Goal: Information Seeking & Learning: Learn about a topic

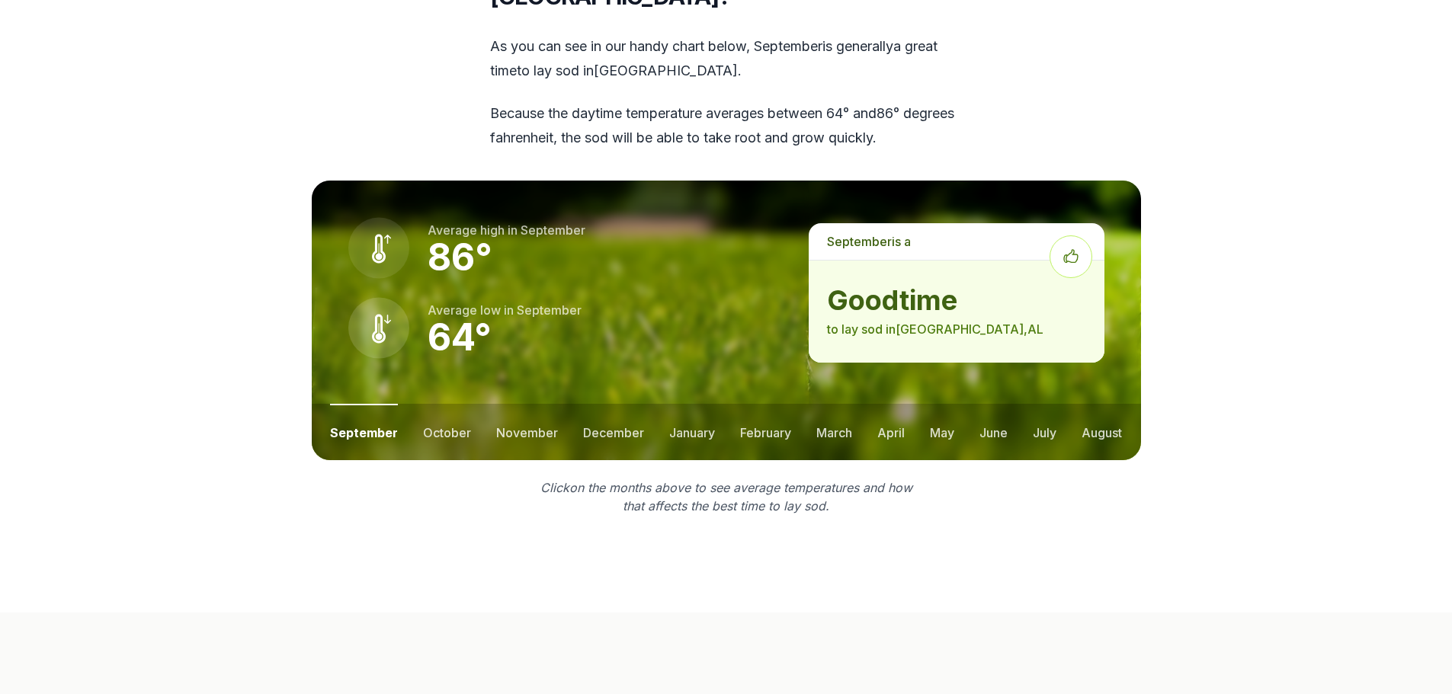
scroll to position [1906, 0]
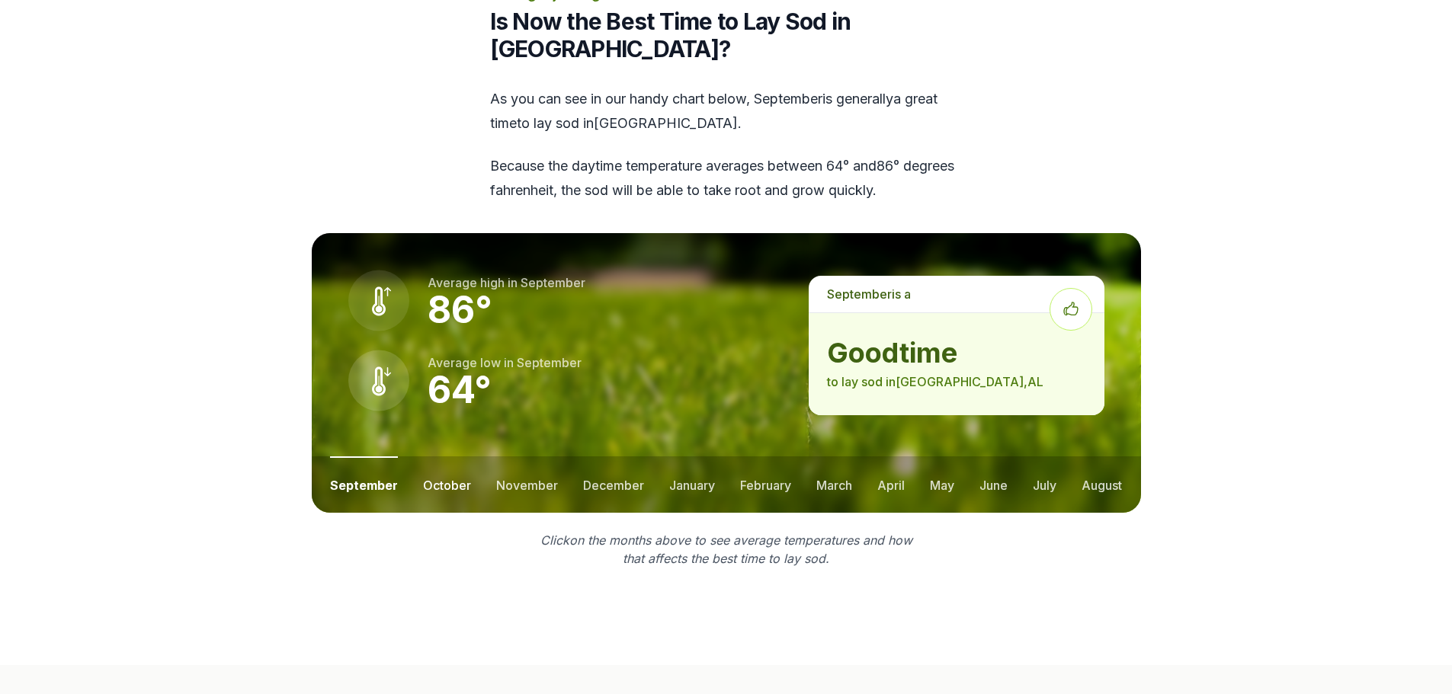
click at [460, 457] on button "october" at bounding box center [447, 485] width 48 height 56
click at [504, 457] on button "november" at bounding box center [527, 485] width 62 height 56
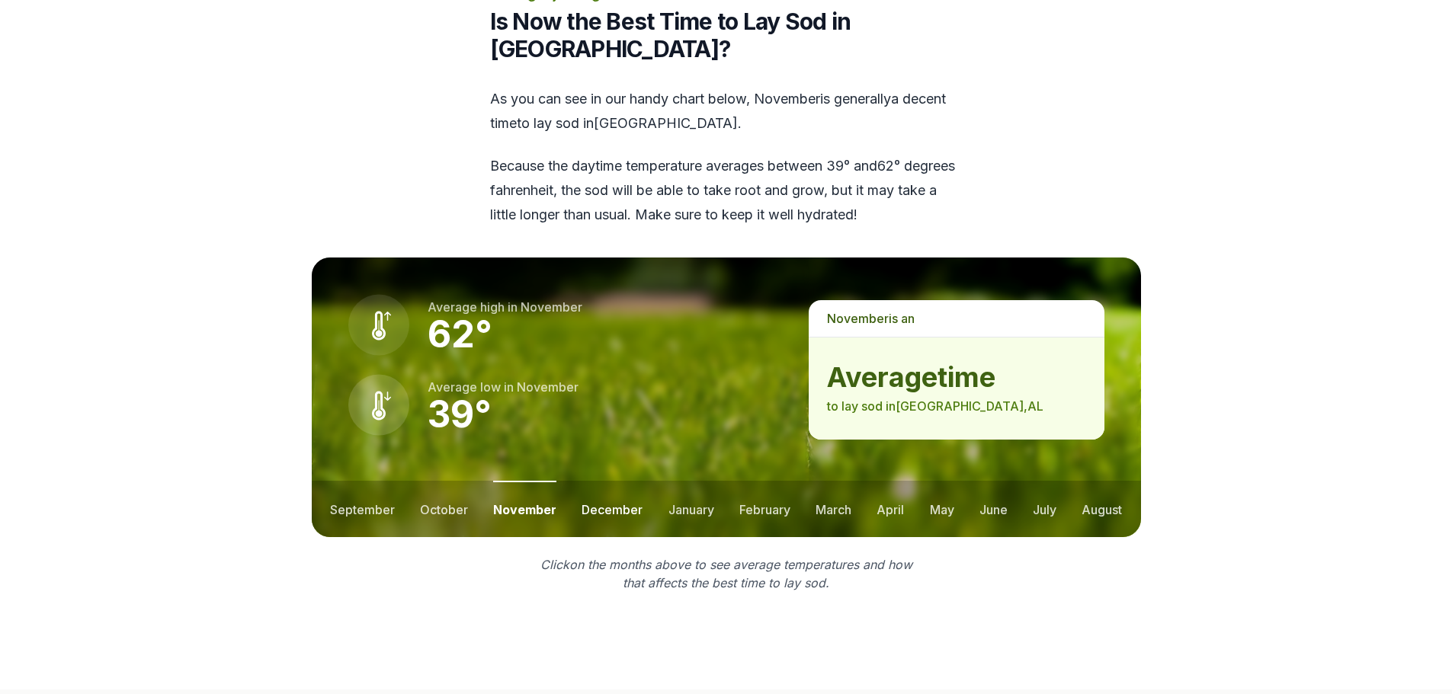
click at [590, 481] on button "december" at bounding box center [612, 509] width 61 height 56
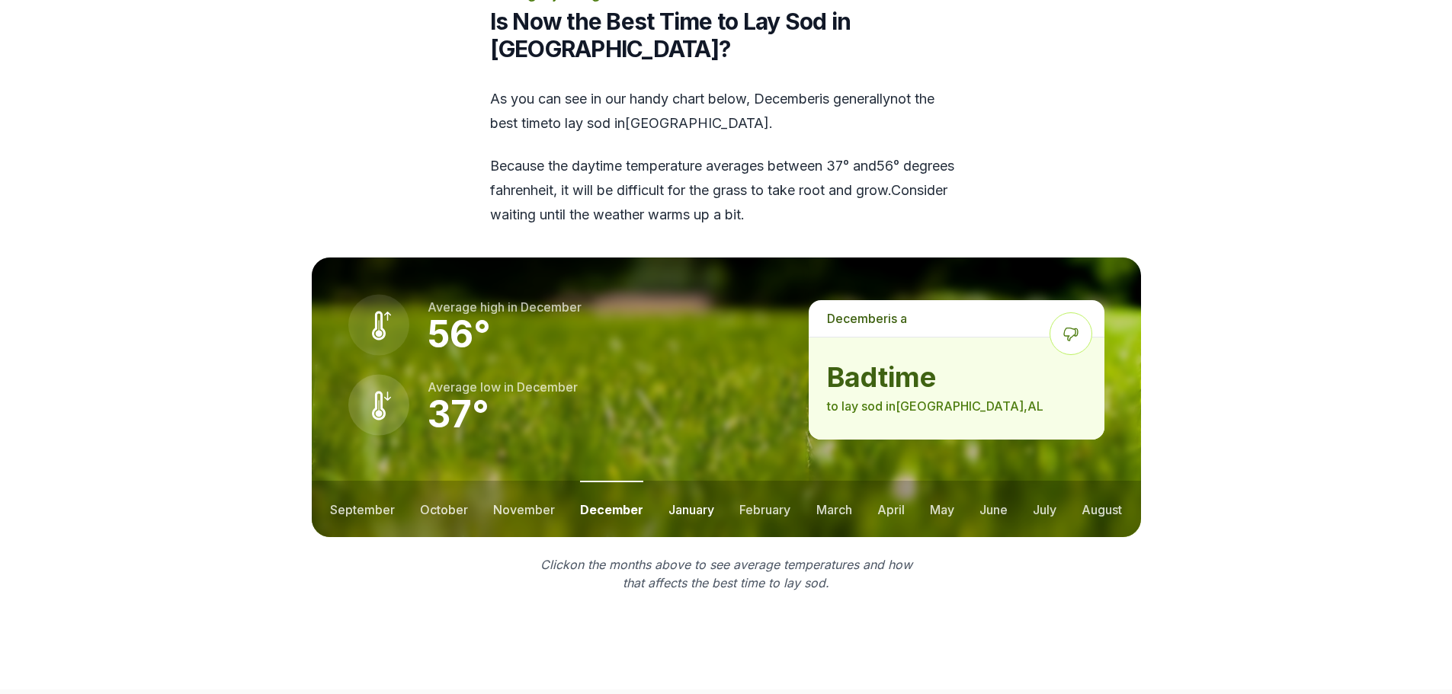
click at [677, 481] on button "january" at bounding box center [691, 509] width 46 height 56
click at [766, 481] on button "february" at bounding box center [767, 509] width 51 height 56
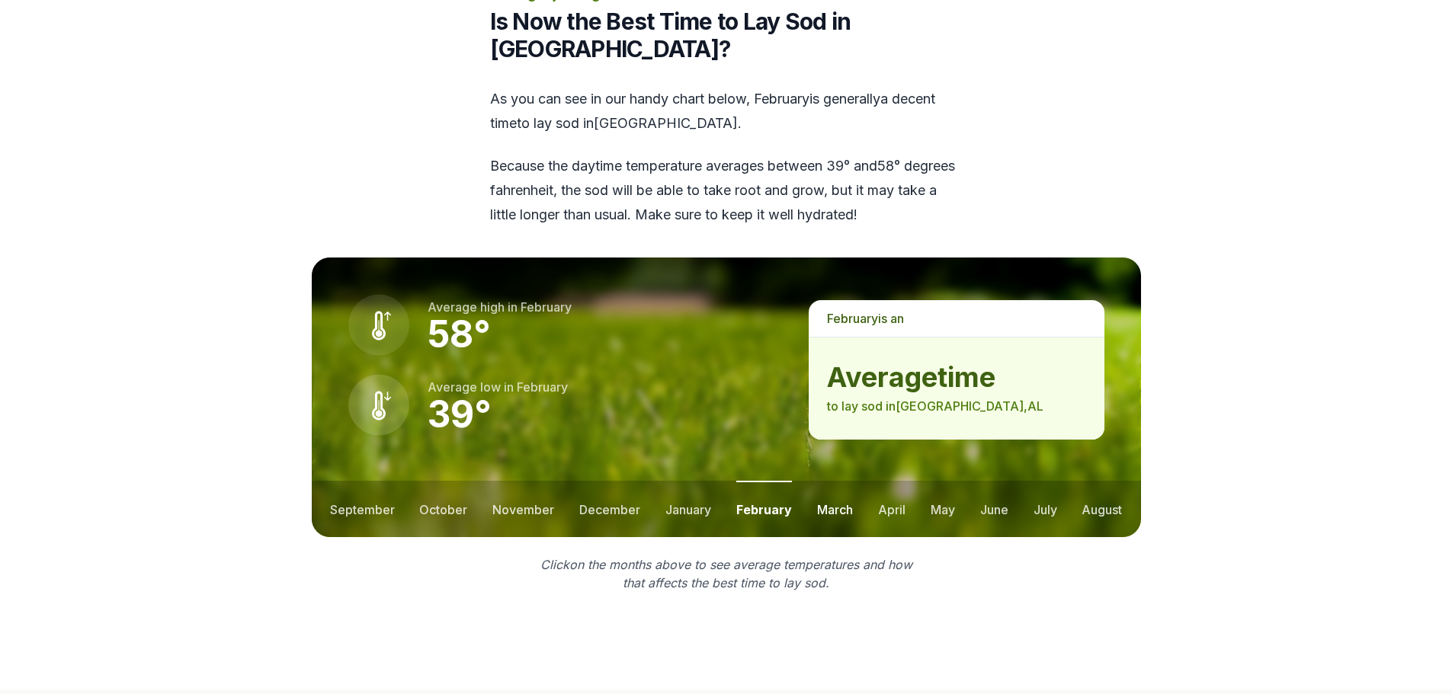
click at [848, 481] on button "march" at bounding box center [835, 509] width 36 height 56
click at [878, 481] on button "april" at bounding box center [891, 509] width 27 height 56
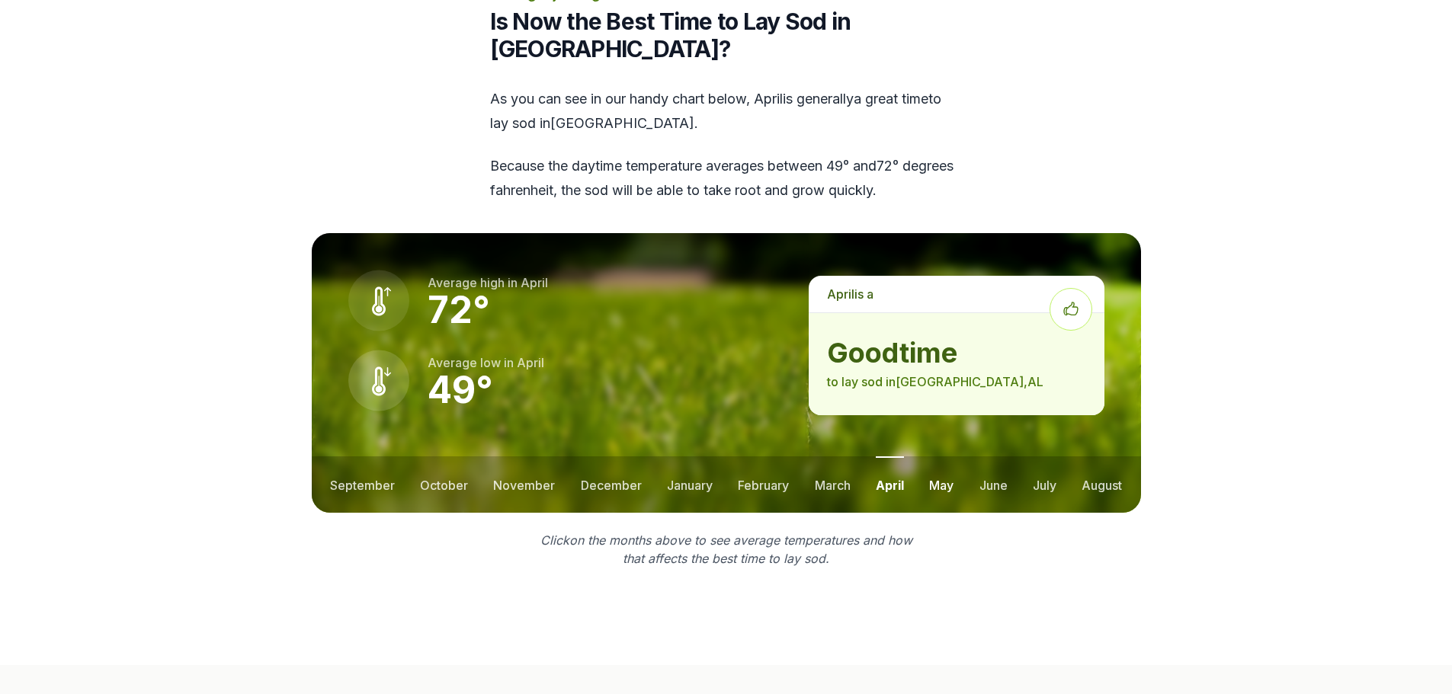
click at [945, 457] on button "may" at bounding box center [941, 485] width 24 height 56
click at [987, 457] on button "june" at bounding box center [993, 485] width 28 height 56
click at [1062, 457] on ul "september october november december january february march april may june july …" at bounding box center [726, 485] width 829 height 56
click at [1050, 457] on button "july" at bounding box center [1045, 485] width 24 height 56
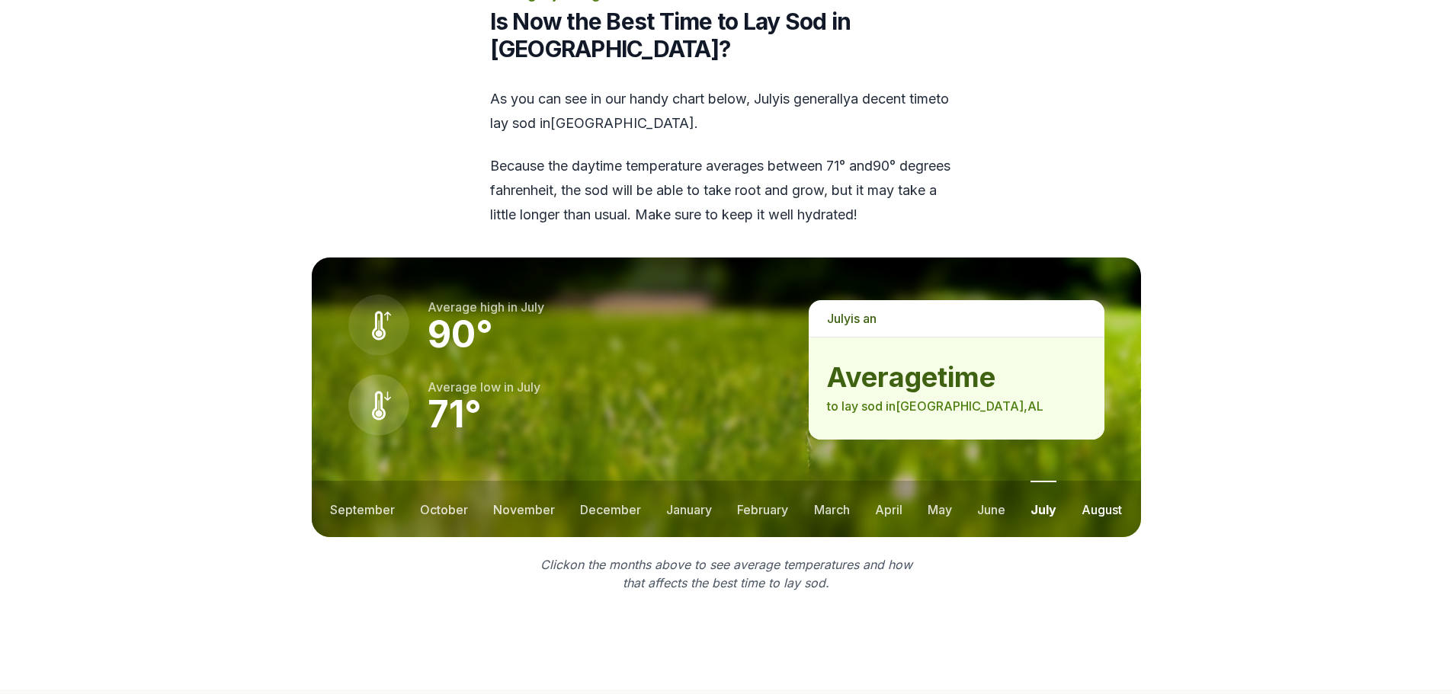
click at [1101, 481] on button "august" at bounding box center [1102, 509] width 40 height 56
click at [383, 481] on button "september" at bounding box center [362, 509] width 65 height 56
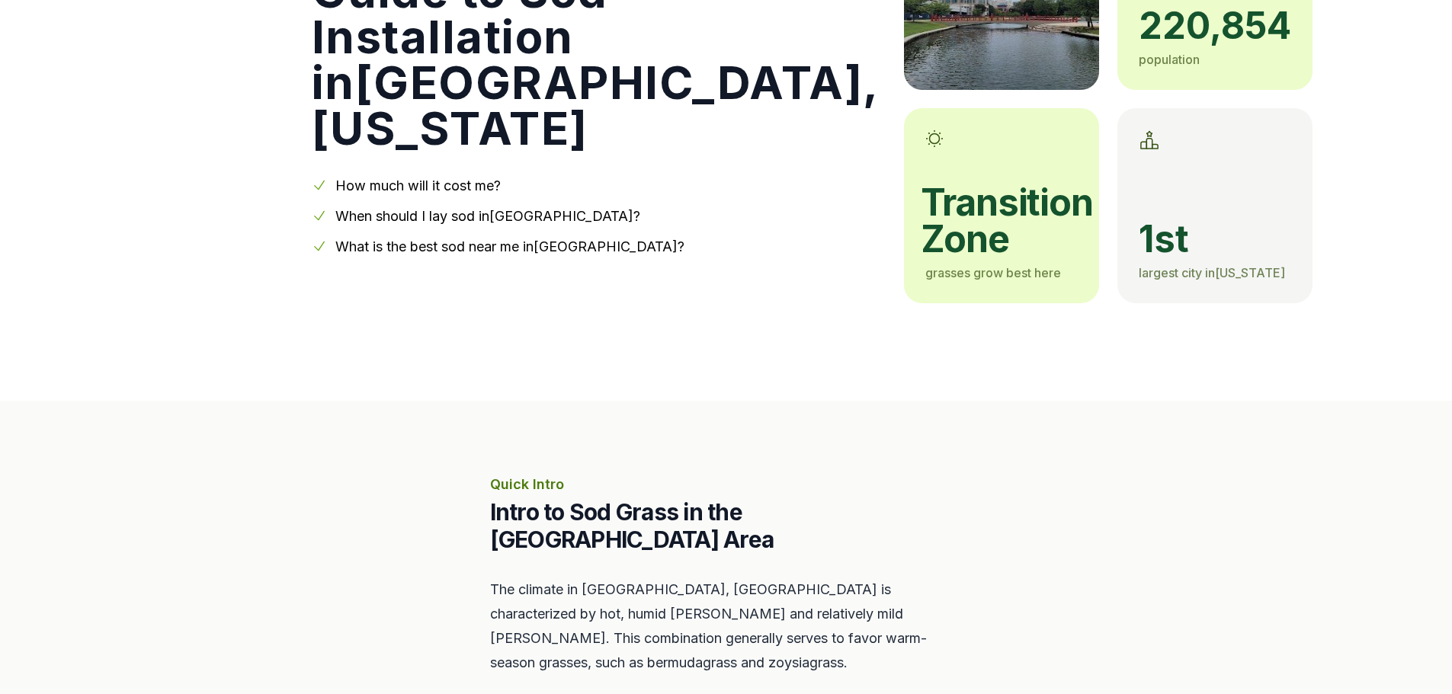
scroll to position [0, 0]
